Goal: Transaction & Acquisition: Purchase product/service

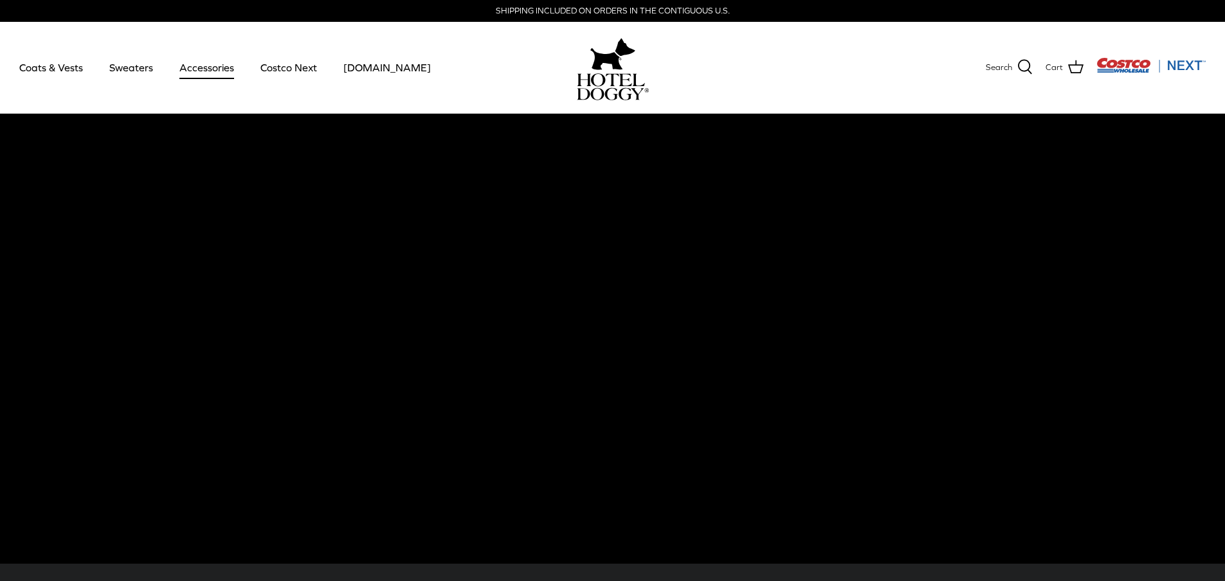
click at [221, 69] on link "Accessories" at bounding box center [207, 68] width 78 height 44
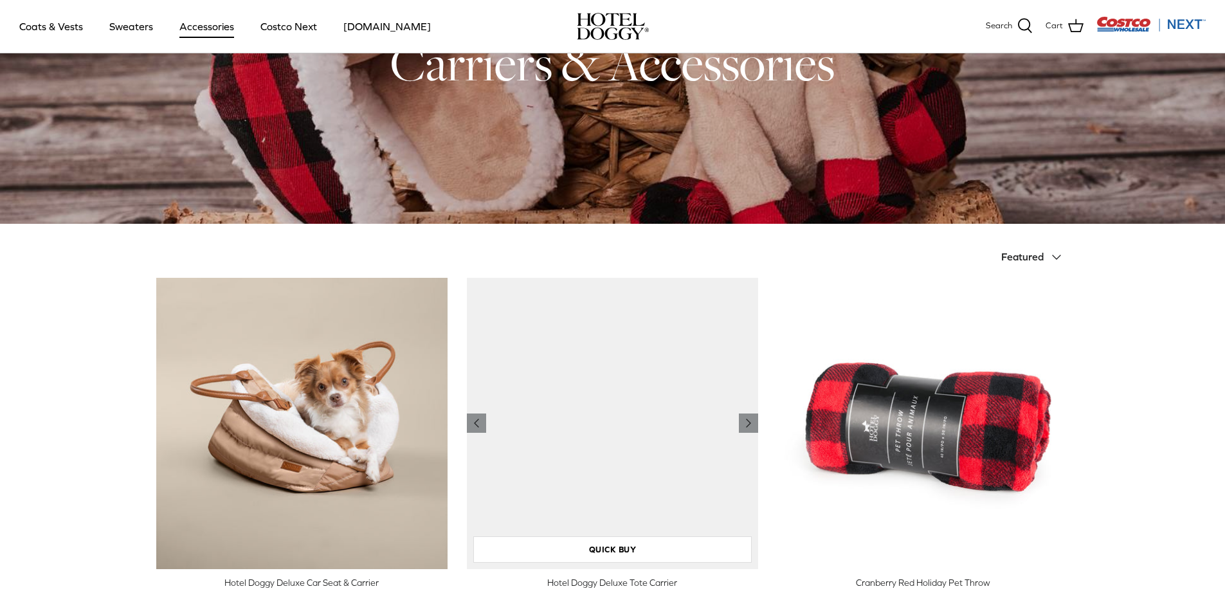
scroll to position [257, 0]
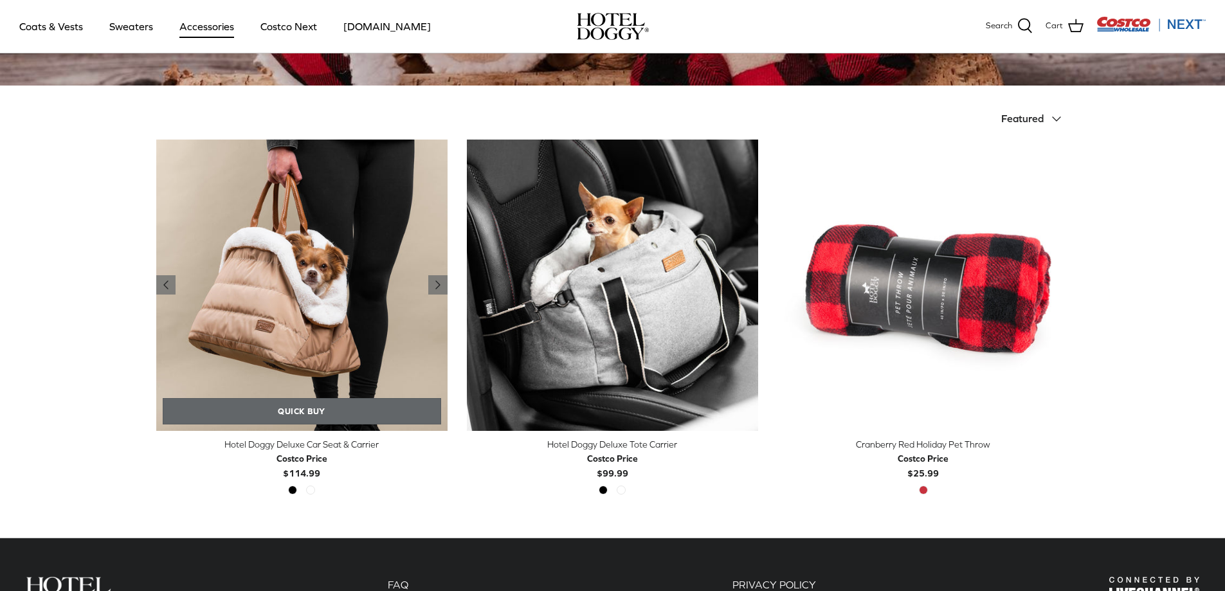
click at [326, 414] on link "Quick buy" at bounding box center [302, 411] width 278 height 26
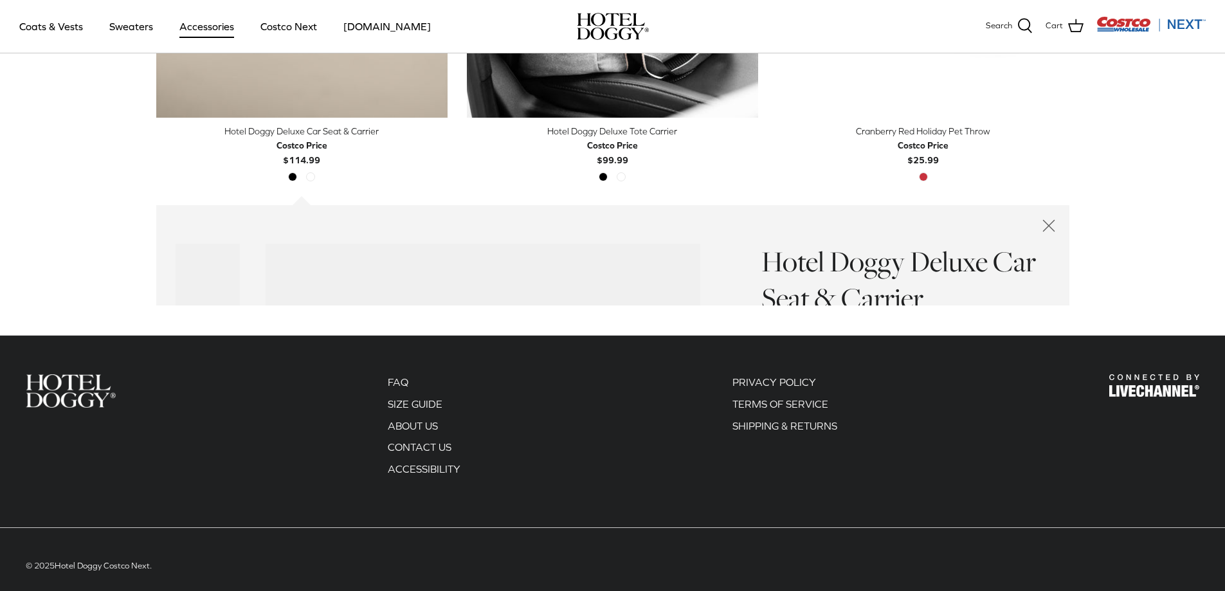
scroll to position [575, 0]
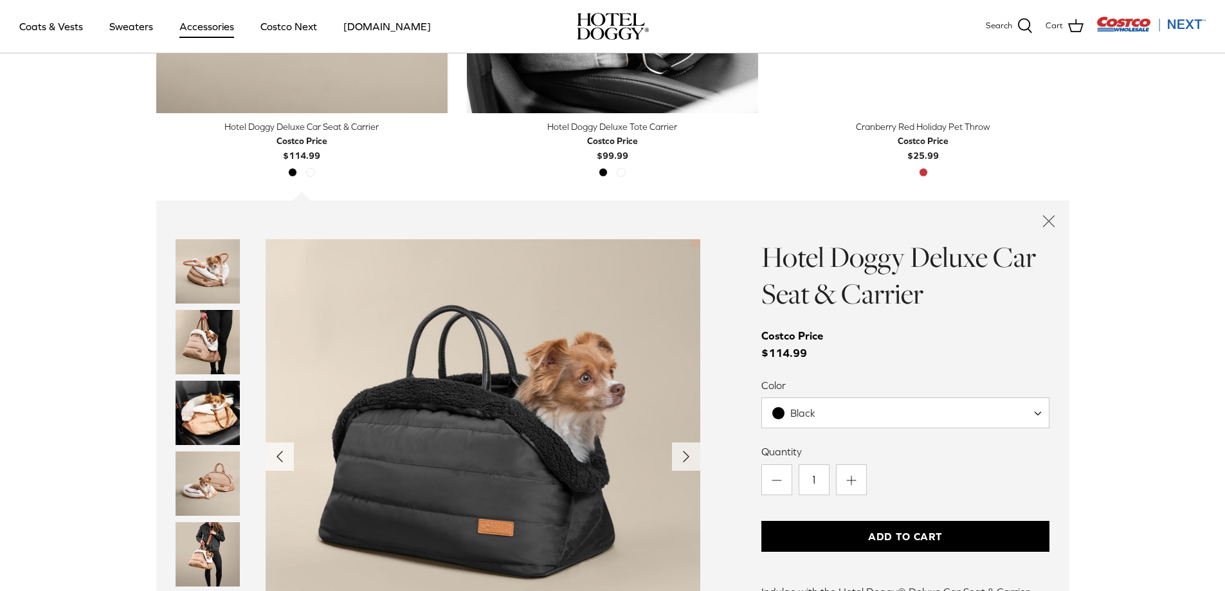
click at [206, 397] on img "Thumbnail Link" at bounding box center [208, 413] width 64 height 64
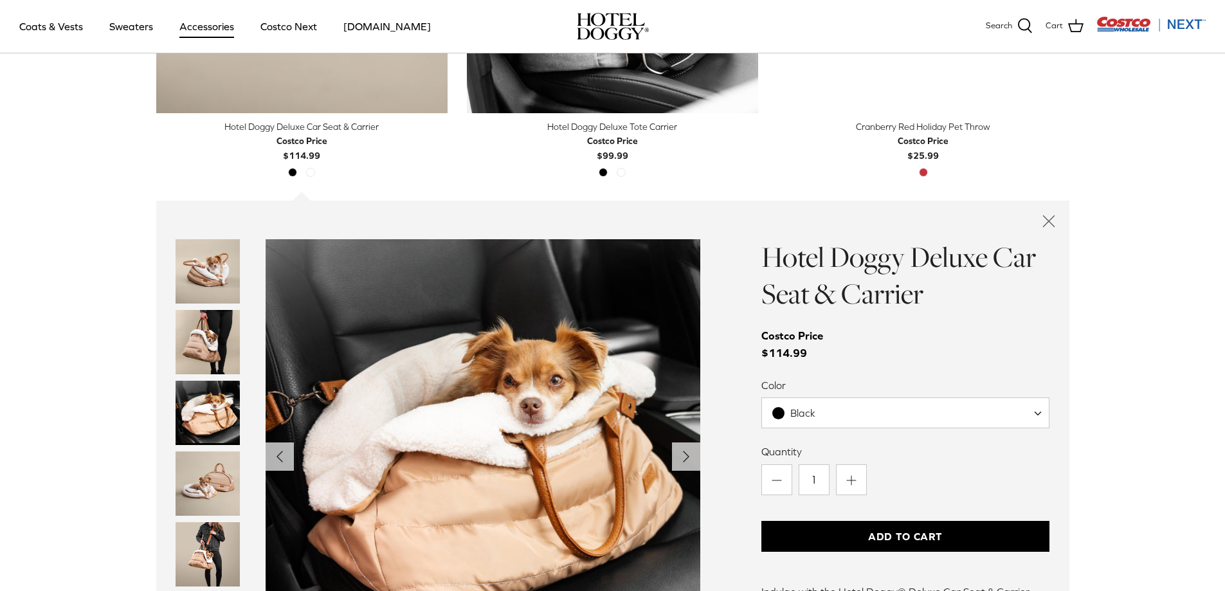
click at [200, 475] on img "Thumbnail Link" at bounding box center [208, 484] width 64 height 64
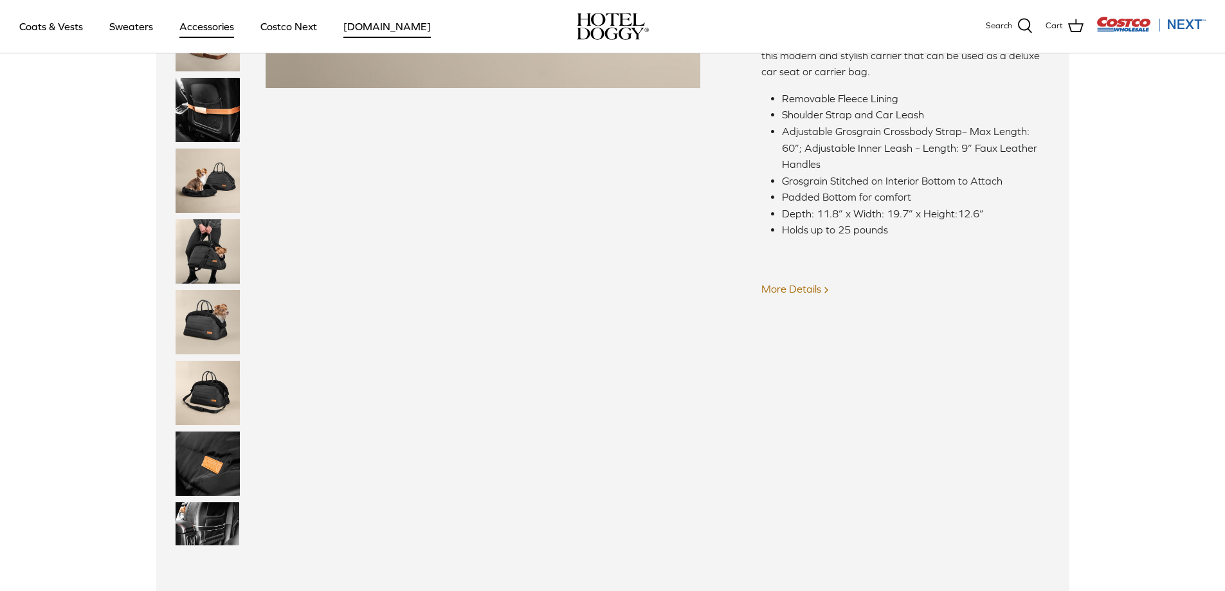
scroll to position [1090, 0]
